Goal: Task Accomplishment & Management: Complete application form

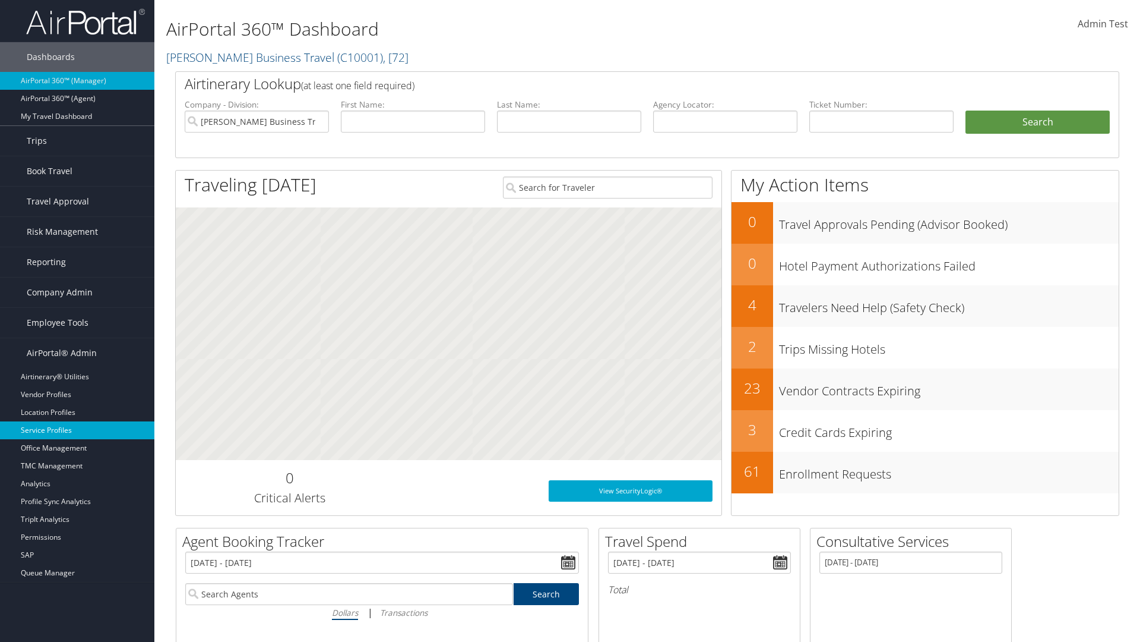
click at [77, 430] on link "Service Profiles" at bounding box center [77, 430] width 154 height 18
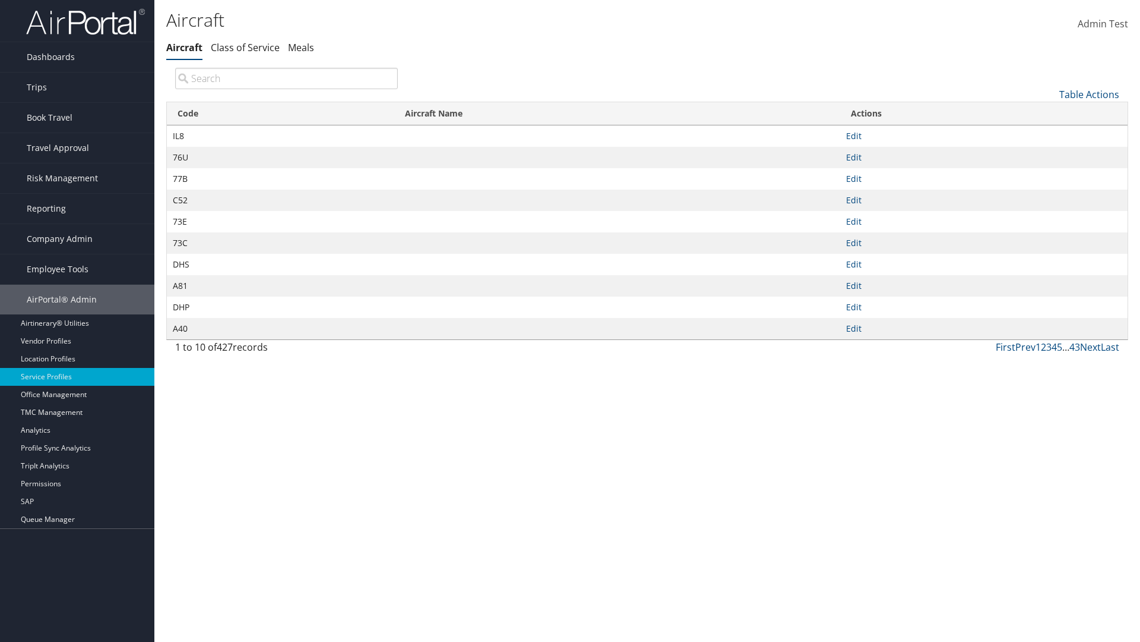
click at [1089, 94] on link "Table Actions" at bounding box center [1090, 94] width 60 height 13
click at [1050, 112] on link "New Record" at bounding box center [1050, 113] width 156 height 20
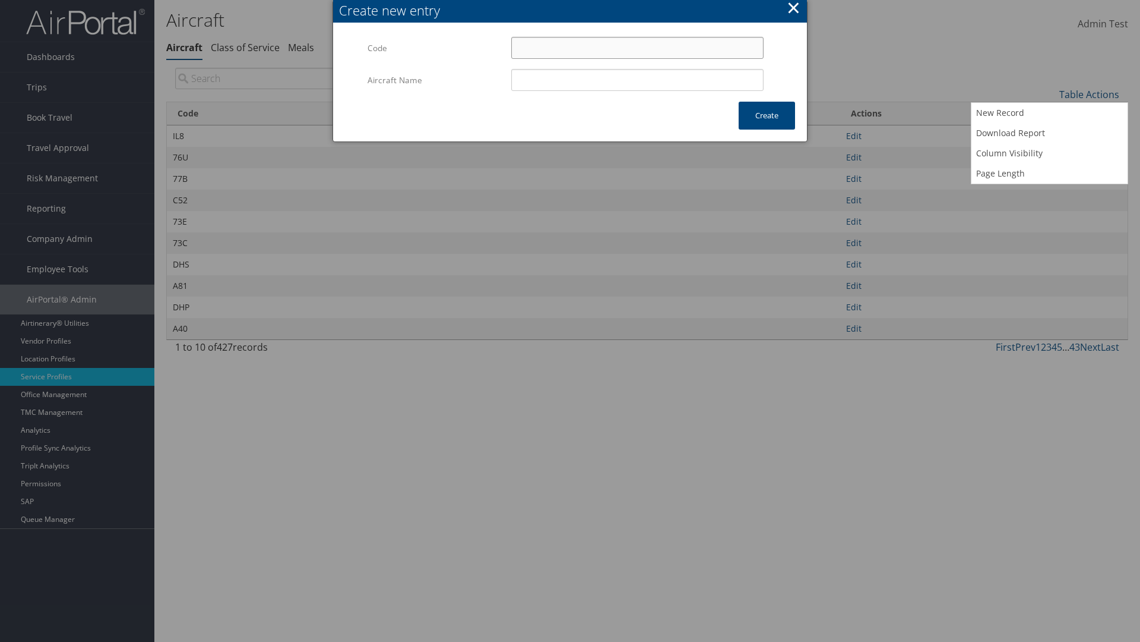
click at [637, 48] on input "Code" at bounding box center [637, 48] width 252 height 22
type input "%B"
click at [637, 80] on input "Aircraft Name" at bounding box center [637, 80] width 252 height 22
type input "Test"
type input "%B"
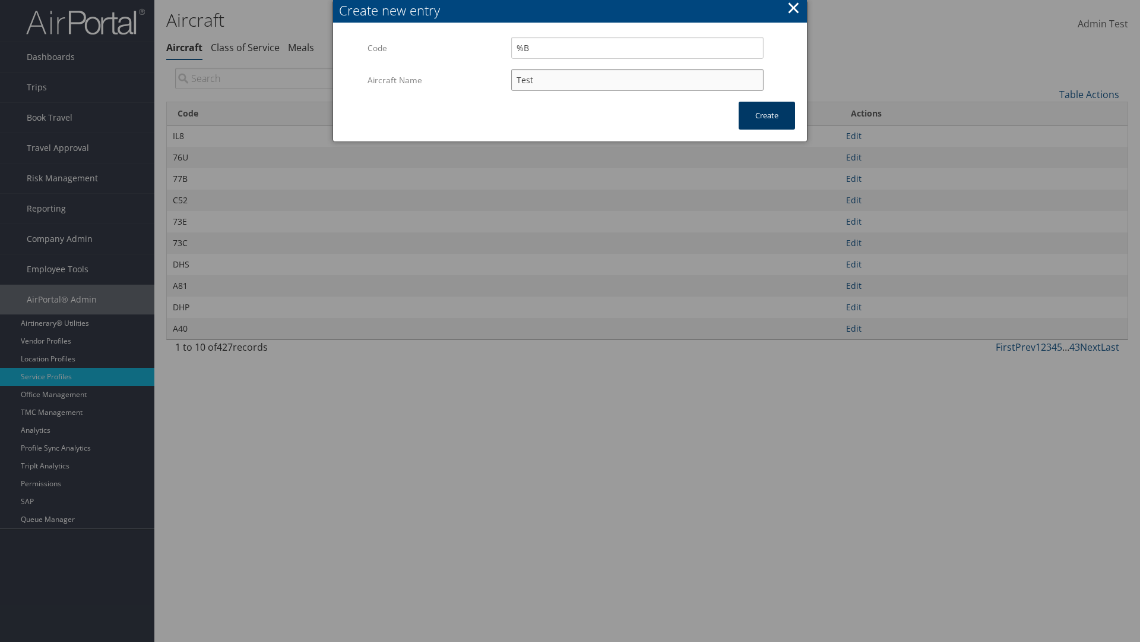
type input "Test"
click at [767, 115] on button "Create" at bounding box center [767, 116] width 56 height 28
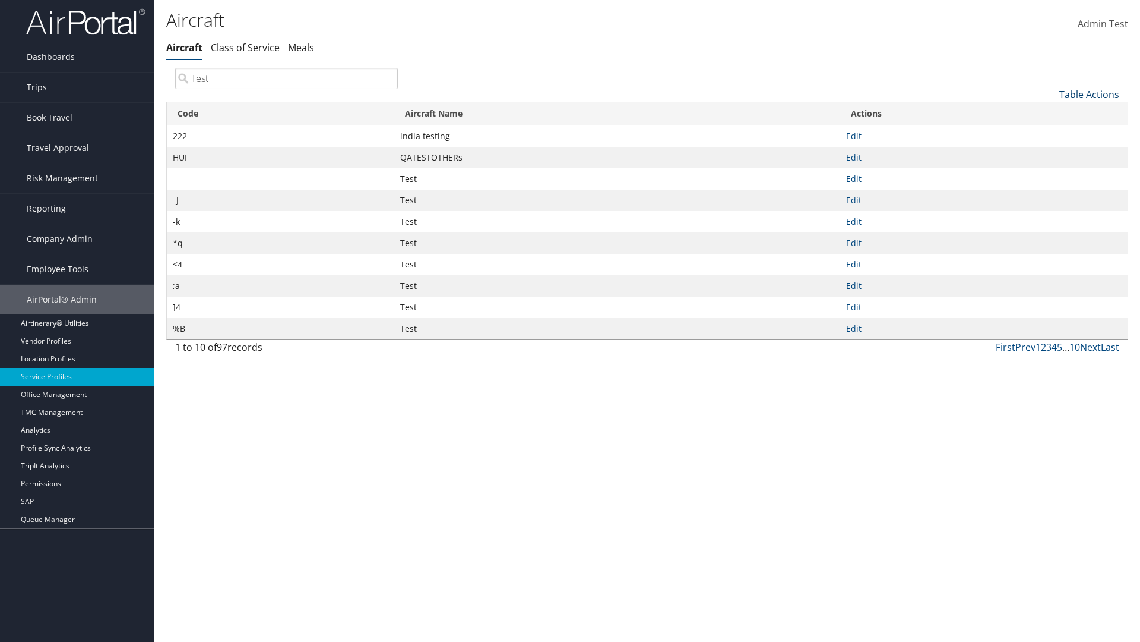
type input "Test"
click at [1089, 94] on link "Table Actions" at bounding box center [1090, 94] width 60 height 13
click at [1050, 113] on link "Code" at bounding box center [1050, 114] width 156 height 20
click at [1050, 134] on link "Aircraft Name" at bounding box center [1050, 134] width 156 height 20
click at [570, 321] on div at bounding box center [570, 321] width 1140 height 642
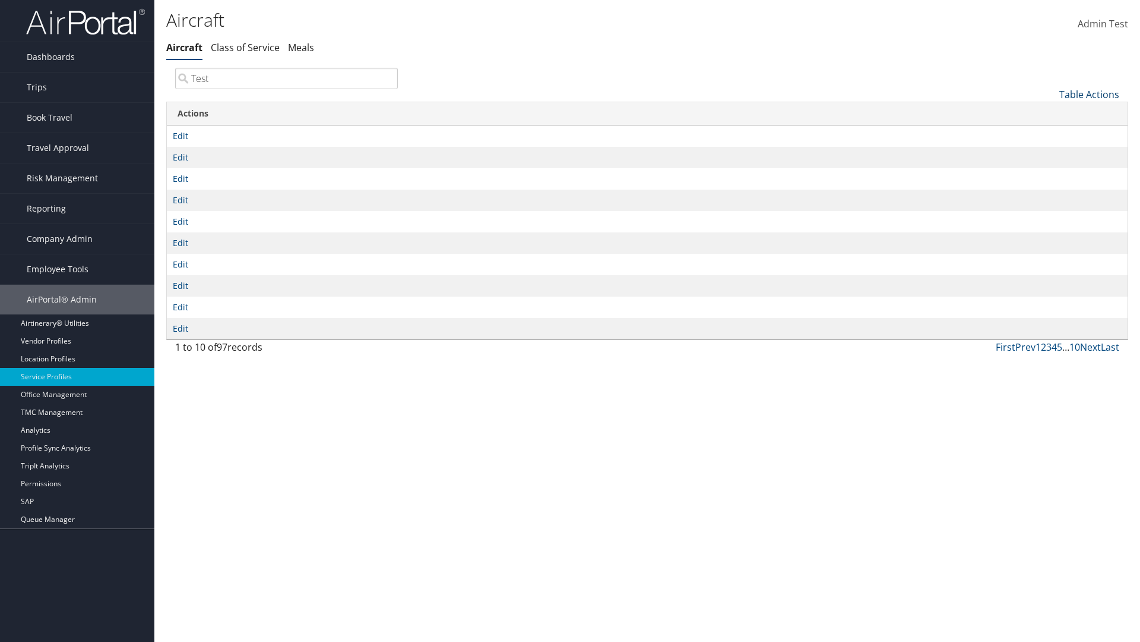
click at [1089, 94] on link "Table Actions" at bounding box center [1090, 94] width 60 height 13
click at [1050, 113] on link "Code" at bounding box center [1050, 114] width 156 height 20
click at [1050, 134] on link "Aircraft Name" at bounding box center [1050, 134] width 156 height 20
